Goal: Transaction & Acquisition: Purchase product/service

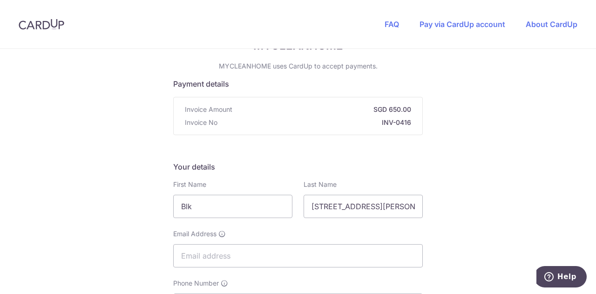
scroll to position [81, 0]
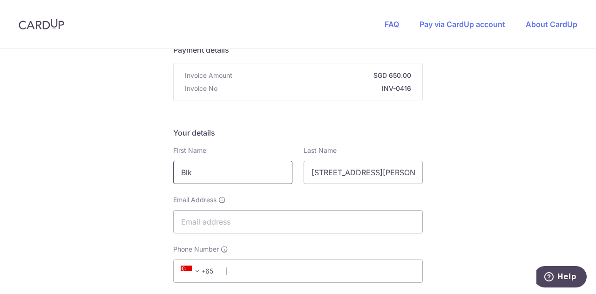
drag, startPoint x: 230, startPoint y: 173, endPoint x: 148, endPoint y: 169, distance: 82.0
type input "[PERSON_NAME]"
drag, startPoint x: 308, startPoint y: 173, endPoint x: 479, endPoint y: 179, distance: 170.9
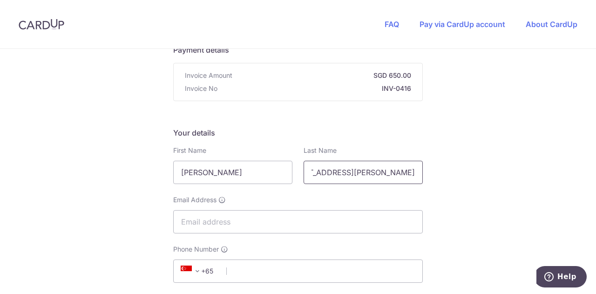
type input "Teng"
click at [367, 210] on input "Email Address" at bounding box center [297, 221] width 249 height 23
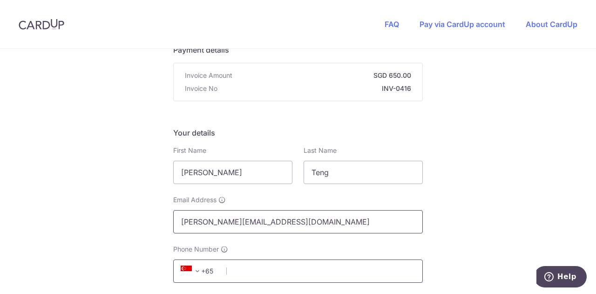
type input "[PERSON_NAME][EMAIL_ADDRESS][DOMAIN_NAME]"
click at [285, 278] on input "Phone Number" at bounding box center [297, 270] width 249 height 23
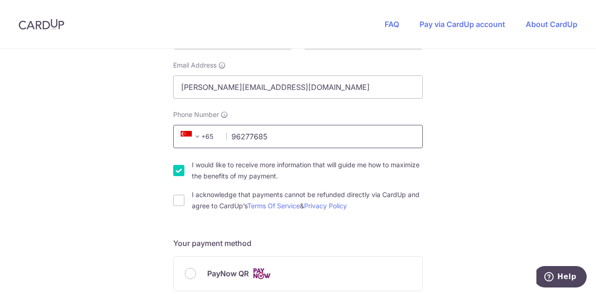
scroll to position [216, 0]
type input "96277685"
click at [179, 170] on input "I would like to receive more information that will guide me how to maximize the…" at bounding box center [178, 169] width 11 height 11
checkbox input "false"
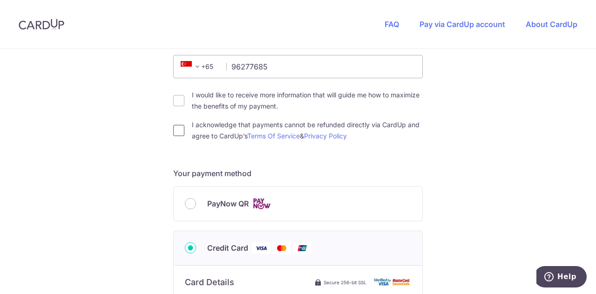
click at [178, 129] on input "I acknowledge that payments cannot be refunded directly via CardUp and agree to…" at bounding box center [178, 130] width 11 height 11
checkbox input "true"
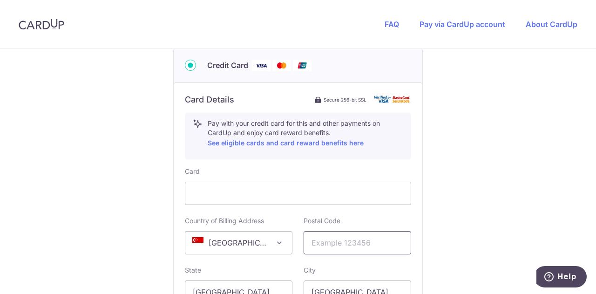
click at [335, 241] on input "text" at bounding box center [356, 242] width 107 height 23
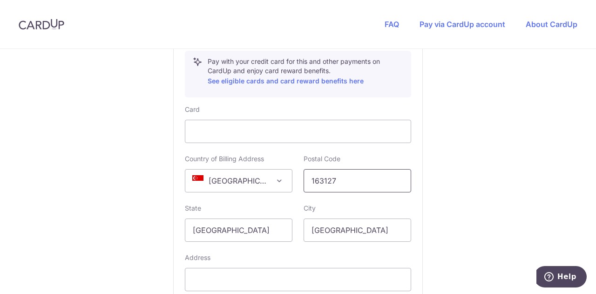
scroll to position [568, 0]
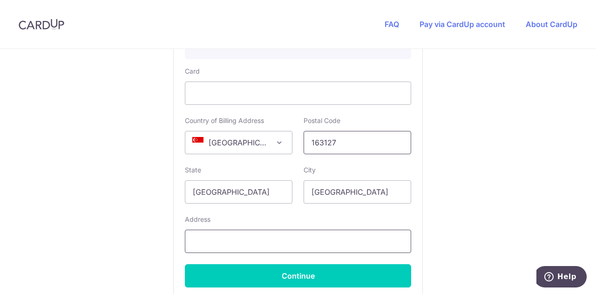
type input "163127"
click at [263, 241] on input "text" at bounding box center [298, 240] width 226 height 23
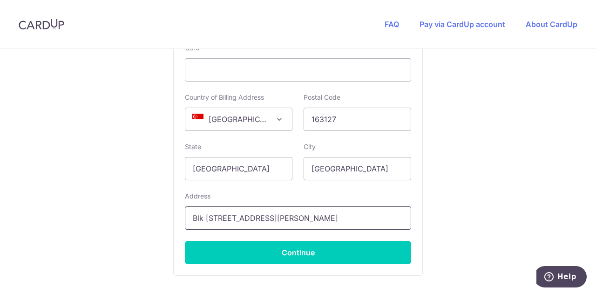
scroll to position [591, 0]
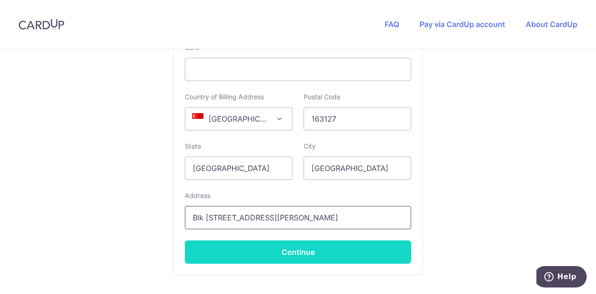
type input "Blk [STREET_ADDRESS][PERSON_NAME]"
click at [369, 242] on button "Continue" at bounding box center [298, 251] width 226 height 23
type input "**** 1902"
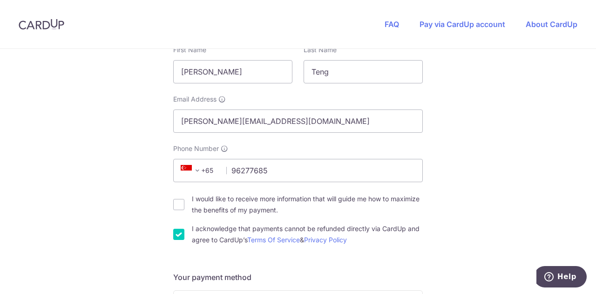
scroll to position [296, 0]
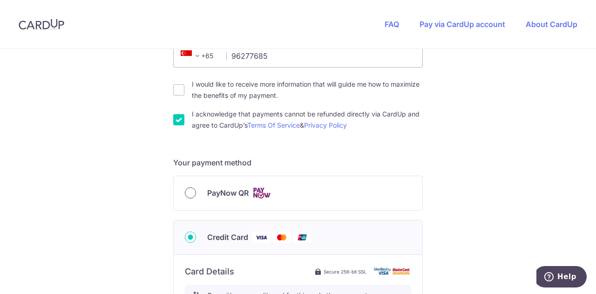
click at [187, 188] on input "PayNow QR" at bounding box center [190, 192] width 11 height 11
radio input "true"
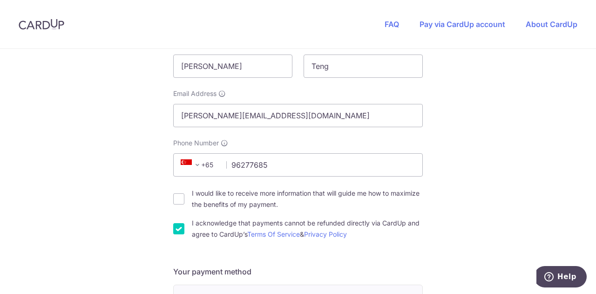
scroll to position [213, 0]
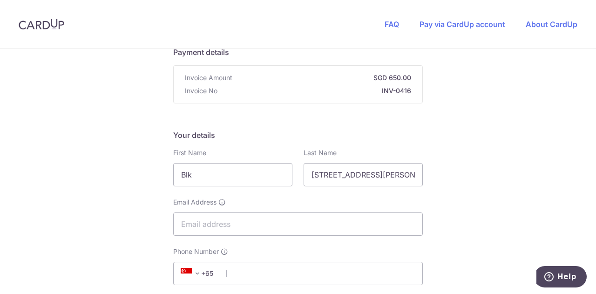
scroll to position [79, 0]
drag, startPoint x: 221, startPoint y: 171, endPoint x: 166, endPoint y: 174, distance: 55.0
click at [168, 174] on div "First Name Blk" at bounding box center [233, 167] width 130 height 38
type input "[PERSON_NAME]"
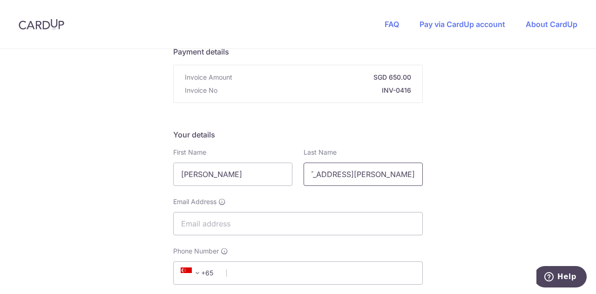
drag, startPoint x: 310, startPoint y: 172, endPoint x: 538, endPoint y: 195, distance: 229.7
type input "Teng"
click at [376, 227] on input "Email Address" at bounding box center [297, 223] width 249 height 23
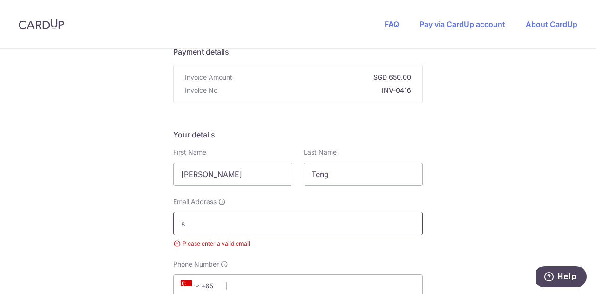
type input "[PERSON_NAME][EMAIL_ADDRESS][DOMAIN_NAME]"
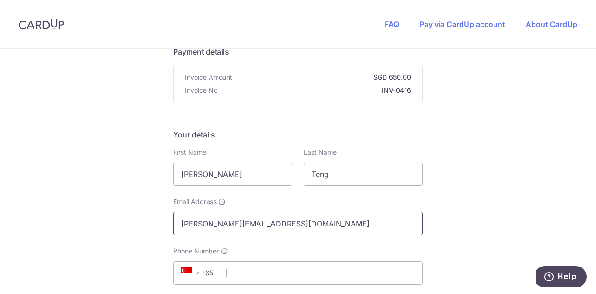
scroll to position [149, 0]
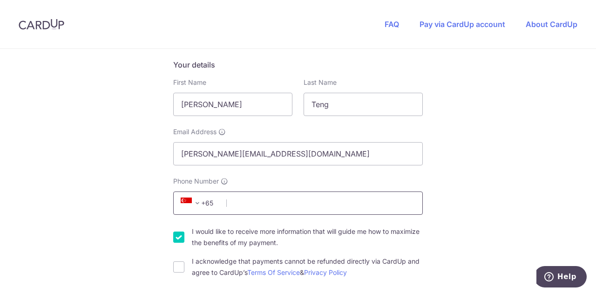
click at [313, 210] on input "Phone Number" at bounding box center [297, 202] width 249 height 23
type input "96277685"
click at [177, 234] on input "I would like to receive more information that will guide me how to maximize the…" at bounding box center [178, 236] width 11 height 11
checkbox input "false"
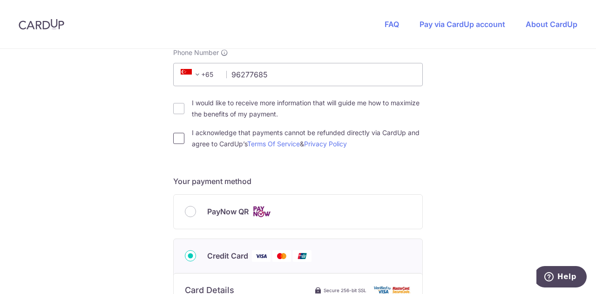
click at [177, 134] on input "I acknowledge that payments cannot be refunded directly via CardUp and agree to…" at bounding box center [178, 138] width 11 height 11
checkbox input "true"
click at [185, 211] on input "PayNow QR" at bounding box center [190, 211] width 11 height 11
radio input "true"
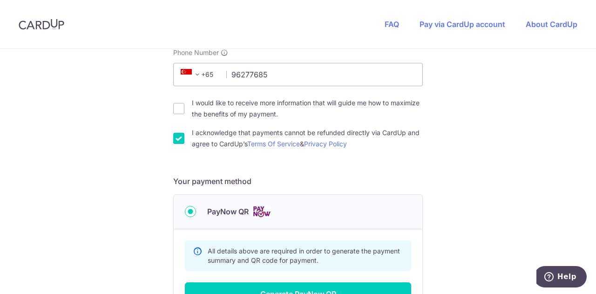
scroll to position [359, 0]
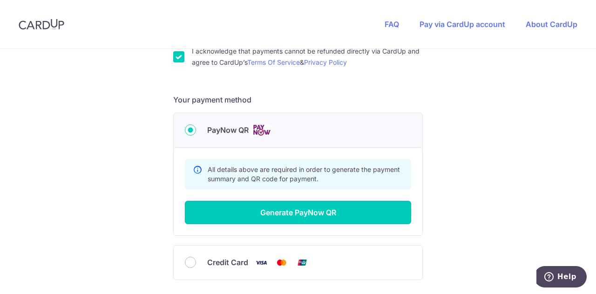
click at [350, 214] on button "Generate PayNow QR" at bounding box center [298, 212] width 226 height 23
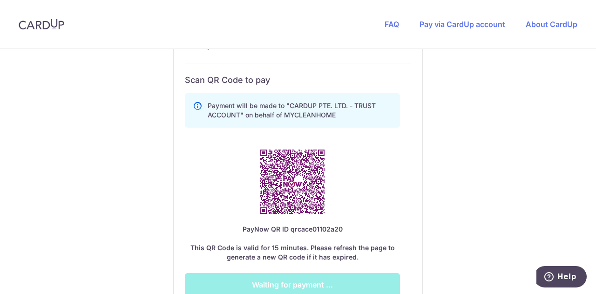
scroll to position [496, 0]
